Goal: Information Seeking & Learning: Learn about a topic

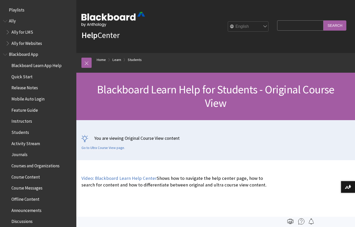
scroll to position [602, 0]
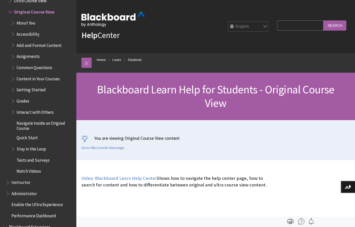
click at [265, 26] on select "English عربية Català Cymraeg Deutsch Español Suomi Français עברית Italiano 日本語 …" at bounding box center [248, 27] width 41 height 10
click at [301, 28] on input "Search Query" at bounding box center [300, 25] width 46 height 10
type input "deleted"
click at [338, 25] on input "Search" at bounding box center [335, 25] width 23 height 10
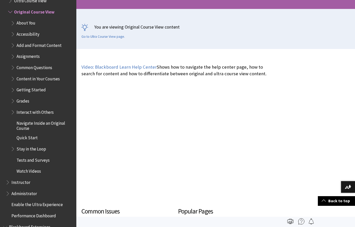
scroll to position [102, 0]
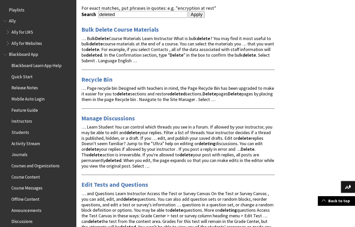
scroll to position [17, 0]
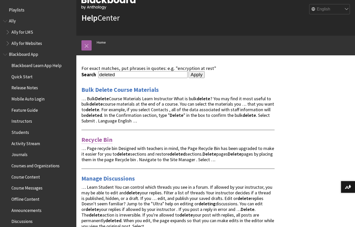
click at [95, 138] on link "Recycle Bin" at bounding box center [97, 140] width 31 height 8
